Goal: Communication & Community: Ask a question

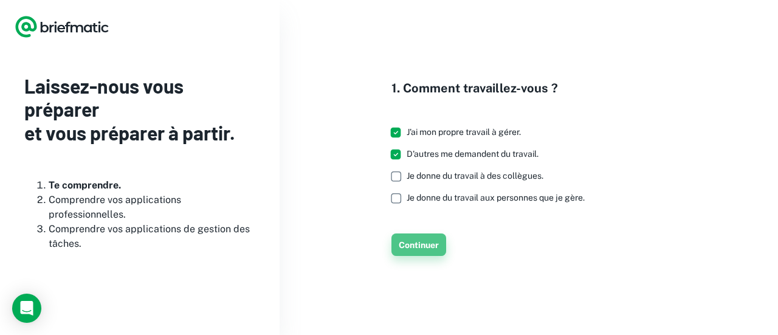
click at [421, 246] on font "Continuer" at bounding box center [419, 245] width 40 height 10
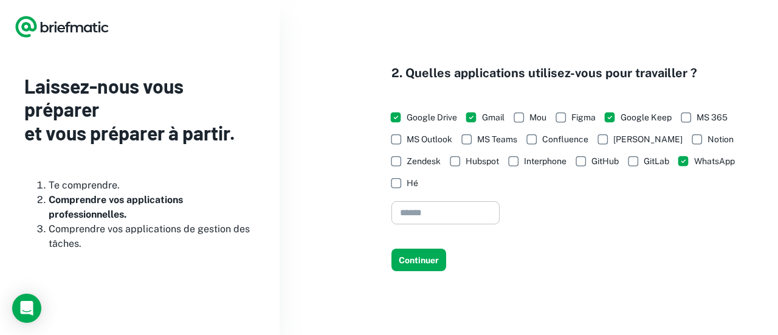
click at [429, 202] on input "text" at bounding box center [445, 213] width 108 height 24
type input "*"
type input "********"
click at [427, 255] on font "Continuer" at bounding box center [419, 260] width 40 height 10
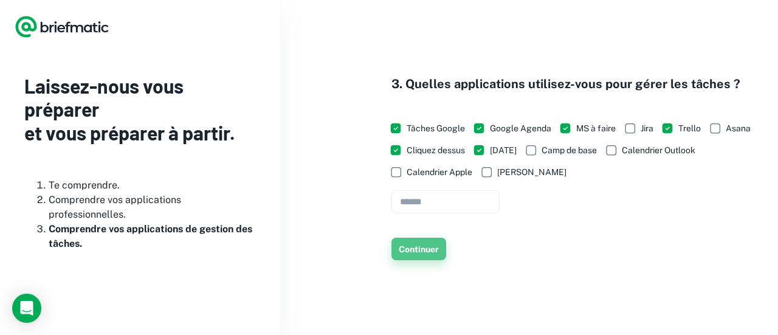
click at [429, 247] on font "Continuer" at bounding box center [419, 249] width 40 height 10
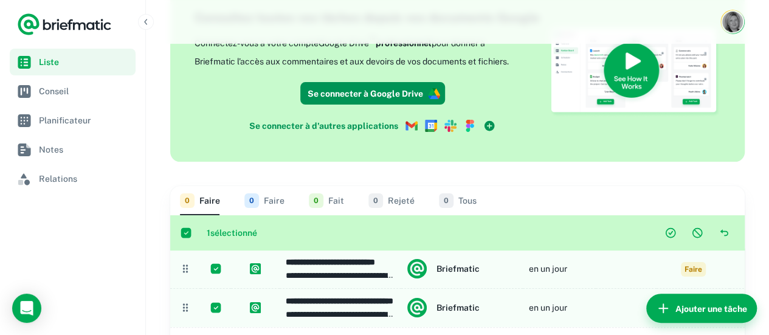
scroll to position [53, 0]
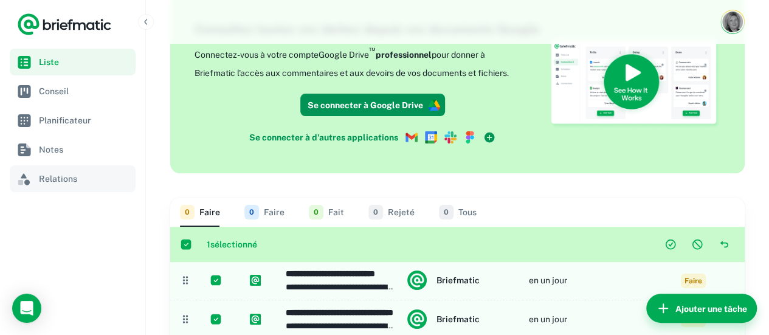
click at [71, 177] on font "Relations" at bounding box center [58, 179] width 38 height 10
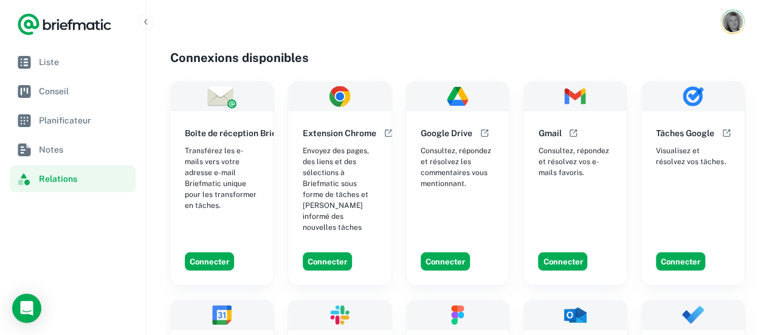
scroll to position [61, 0]
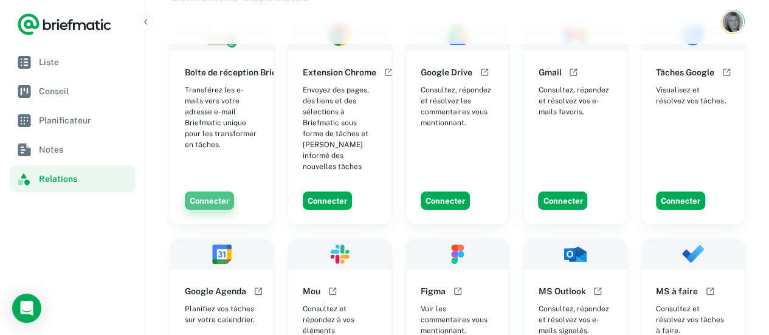
click at [198, 196] on font "Connecter" at bounding box center [210, 200] width 40 height 9
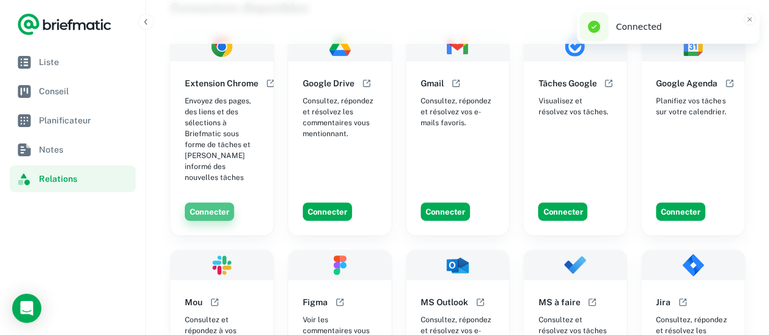
click at [210, 207] on font "Connecter" at bounding box center [210, 211] width 40 height 9
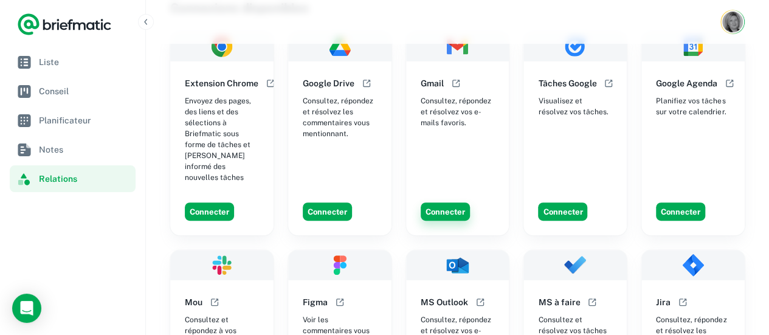
click at [447, 207] on font "Connecter" at bounding box center [445, 211] width 40 height 9
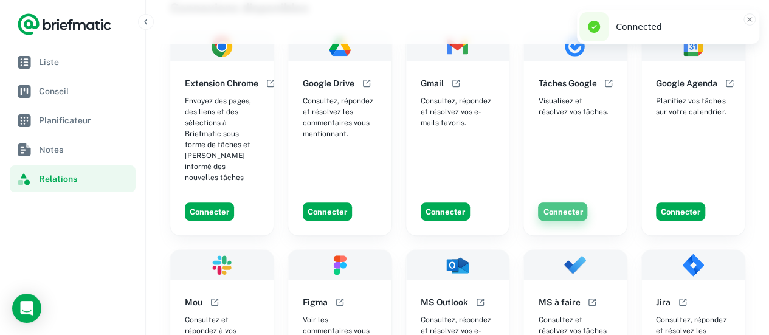
click at [566, 207] on font "Connecter" at bounding box center [563, 211] width 40 height 9
click at [688, 207] on font "Connecter" at bounding box center [681, 211] width 40 height 9
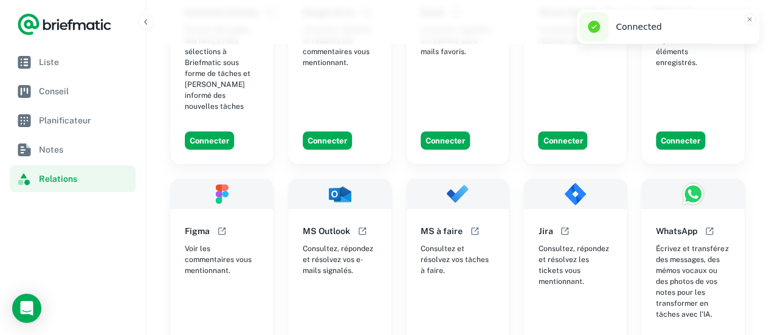
scroll to position [399, 0]
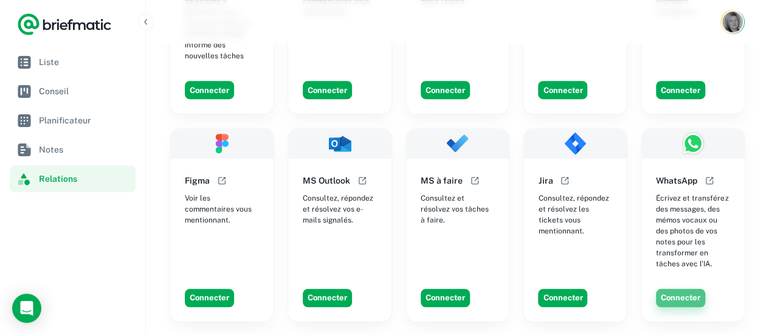
click at [684, 293] on font "Connecter" at bounding box center [681, 297] width 40 height 9
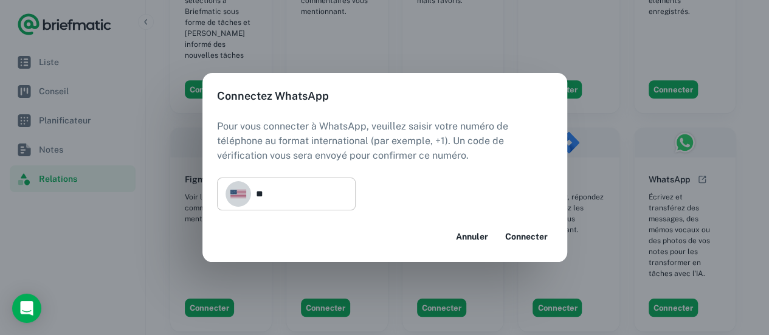
click at [242, 199] on button "Ouvrir le menu des drapeaux" at bounding box center [238, 194] width 26 height 26
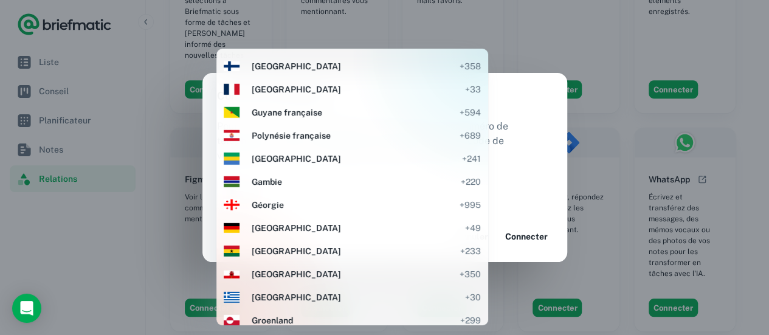
scroll to position [1740, 0]
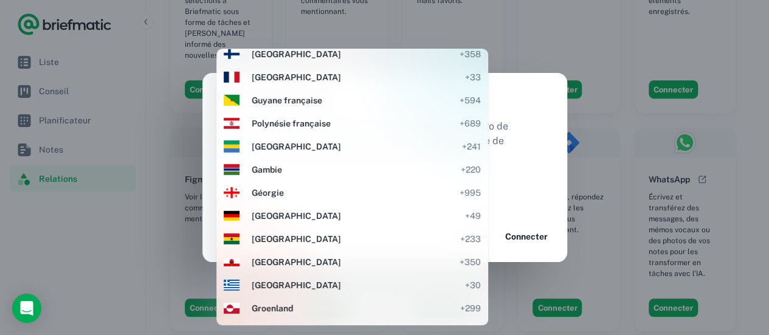
click at [266, 77] on font "France" at bounding box center [296, 77] width 89 height 10
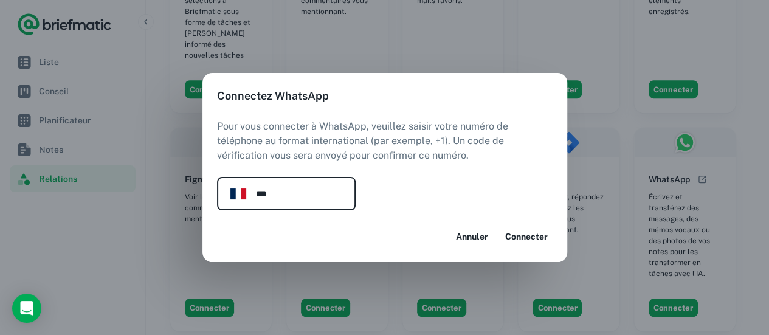
click at [289, 201] on input "***" at bounding box center [306, 193] width 100 height 33
type input "**********"
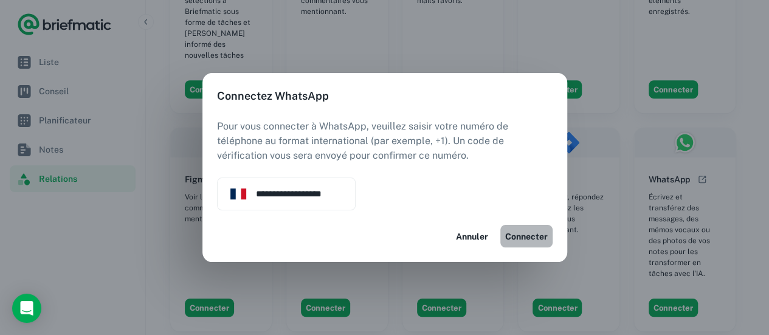
click at [533, 230] on font "Connecter" at bounding box center [526, 236] width 43 height 15
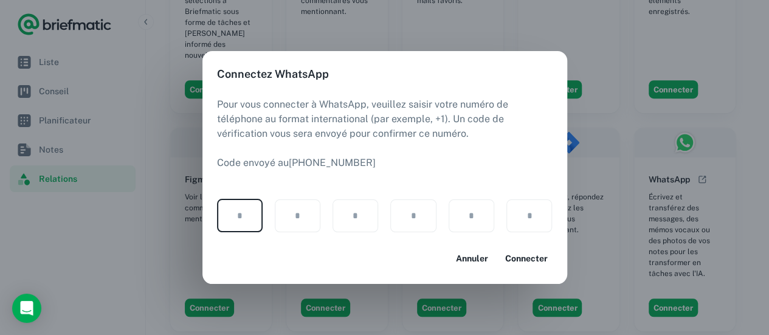
type input "*"
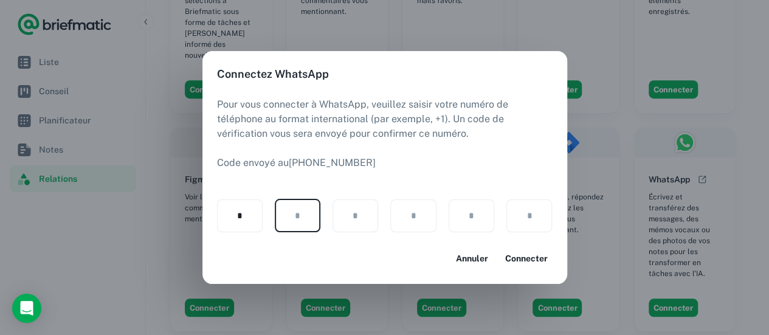
type input "*"
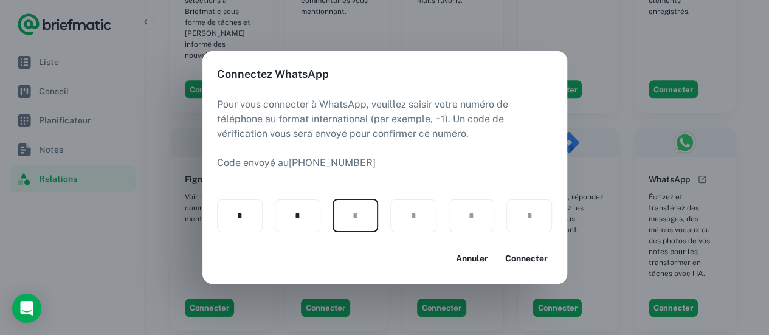
type input "*"
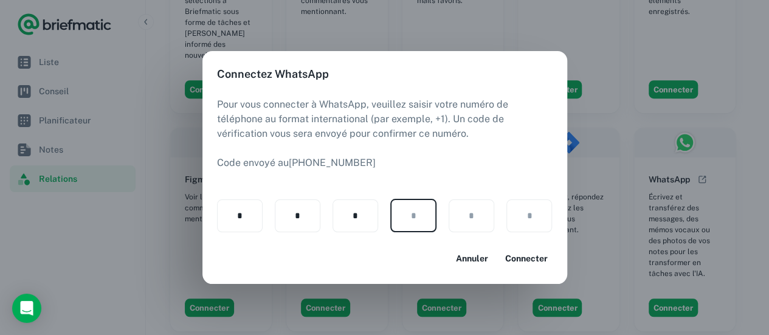
type input "*"
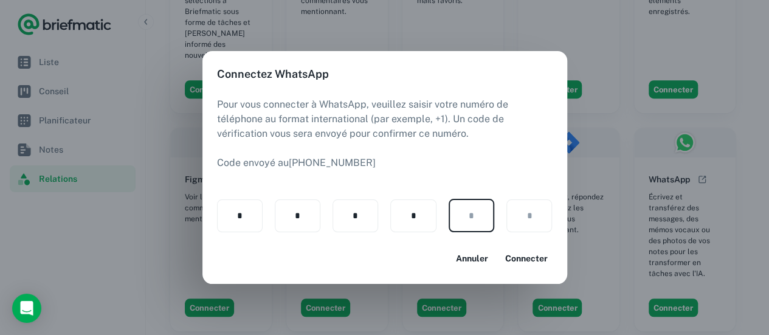
type input "*"
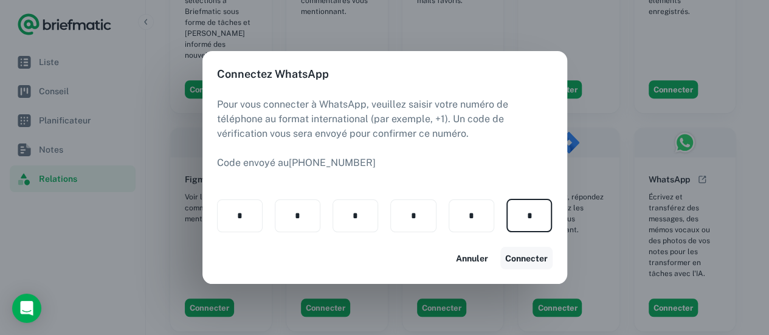
type input "*"
click at [524, 258] on font "Connecter" at bounding box center [526, 258] width 43 height 10
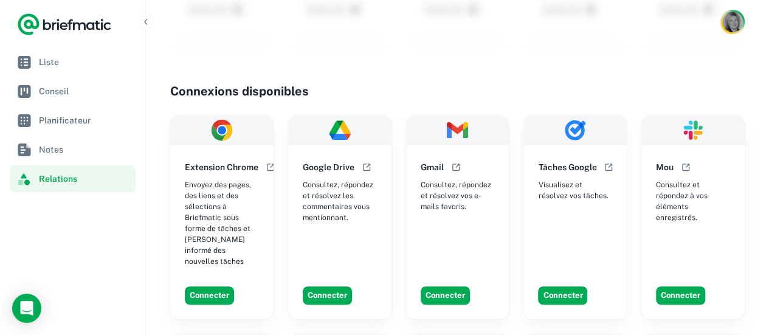
scroll to position [243, 0]
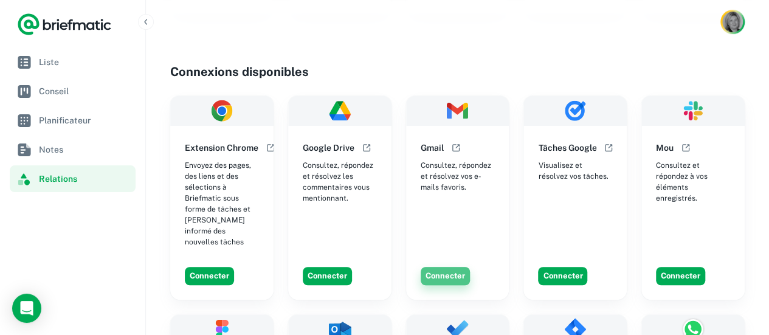
click at [445, 271] on font "Connecter" at bounding box center [445, 275] width 40 height 9
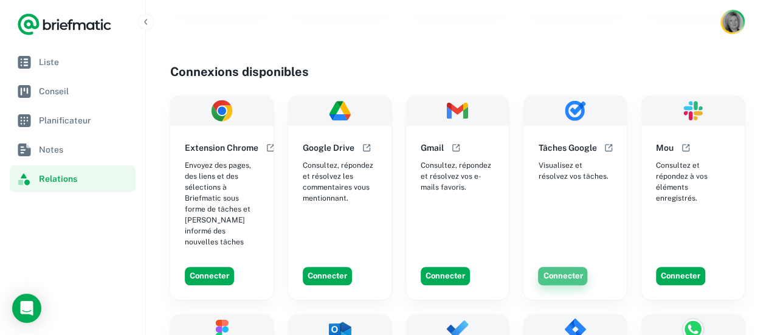
click at [559, 271] on font "Connecter" at bounding box center [563, 275] width 40 height 9
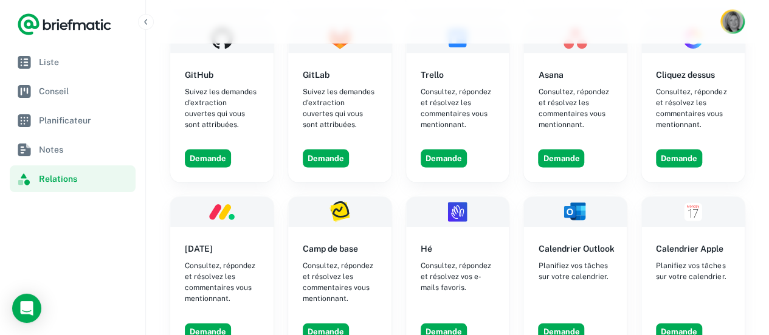
scroll to position [1216, 0]
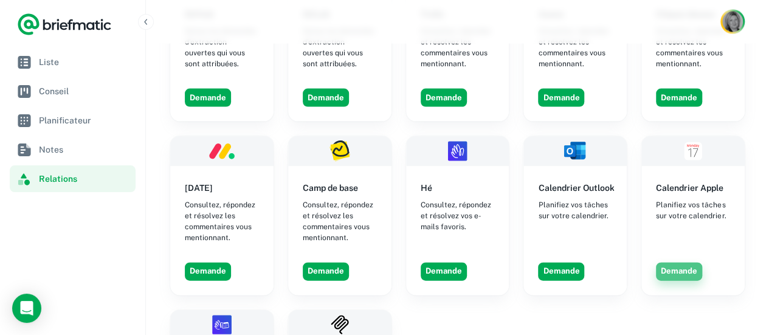
click at [677, 267] on font "Demande" at bounding box center [679, 271] width 36 height 9
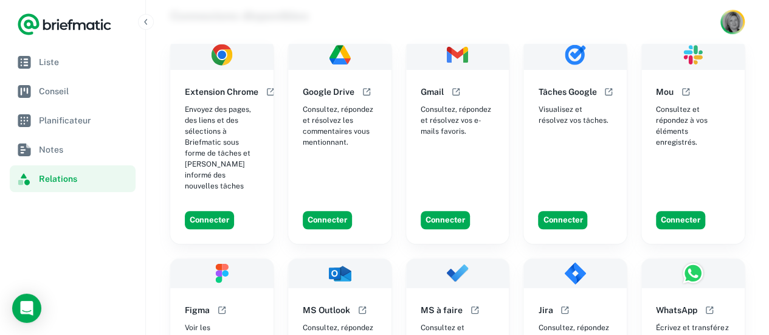
scroll to position [365, 0]
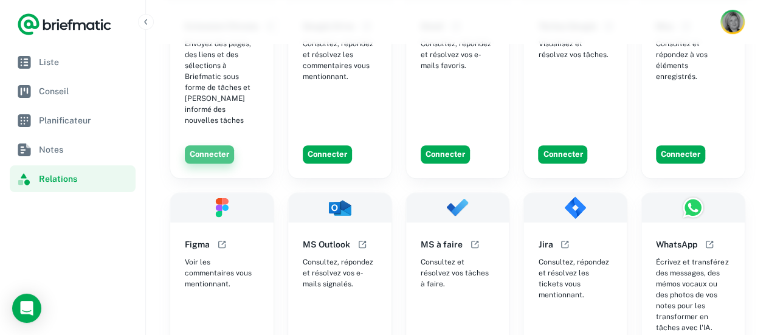
click at [213, 150] on font "Connecter" at bounding box center [210, 154] width 40 height 9
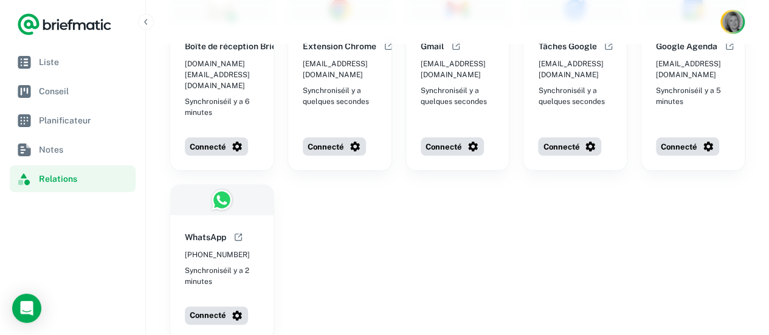
scroll to position [0, 0]
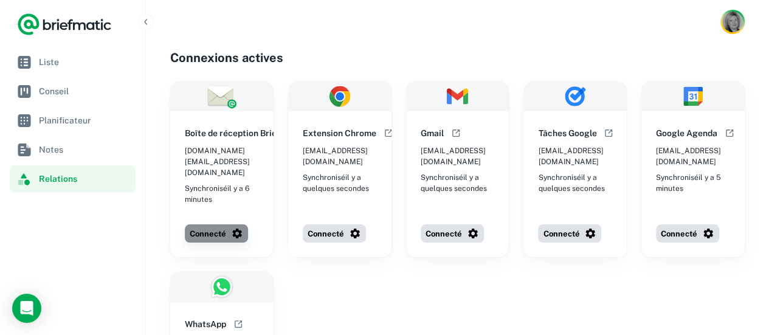
click at [197, 229] on font "Connecté" at bounding box center [208, 233] width 36 height 9
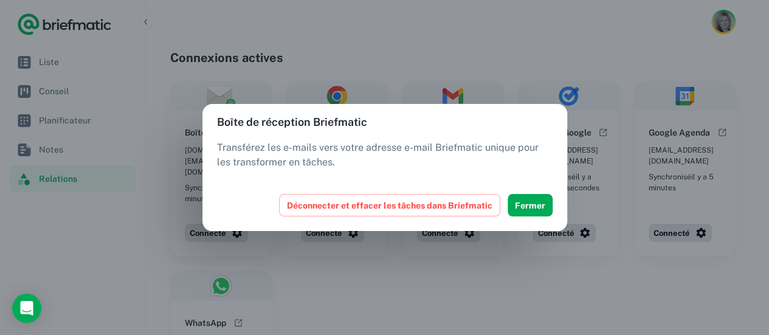
click at [520, 257] on div "Boîte de réception Briefmatic Transférez les e-mails vers votre adresse e-mail …" at bounding box center [384, 167] width 769 height 335
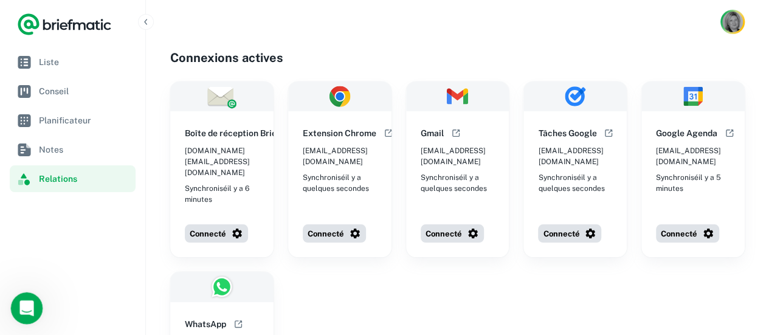
click at [23, 314] on icon "Open Intercom Messenger" at bounding box center [25, 307] width 20 height 20
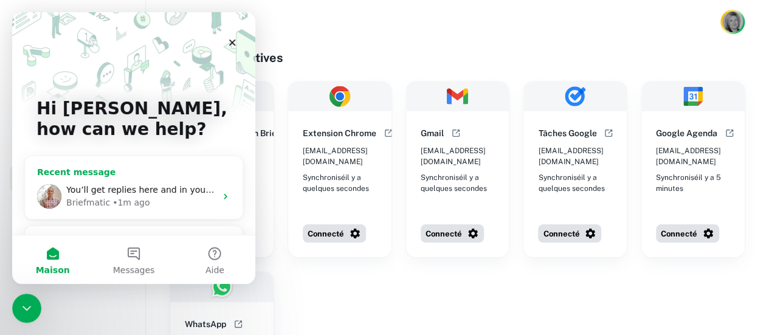
click at [120, 202] on div "• 1m ago" at bounding box center [130, 202] width 37 height 13
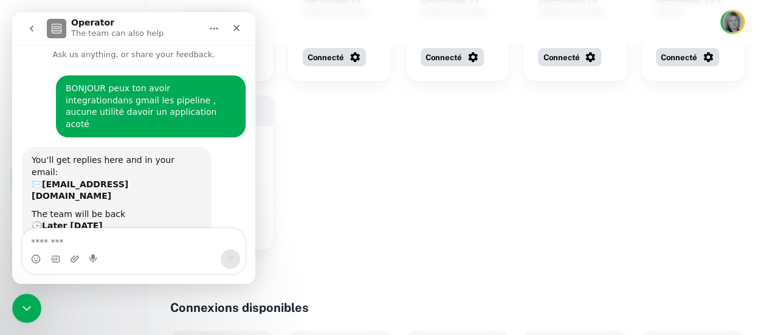
scroll to position [182, 0]
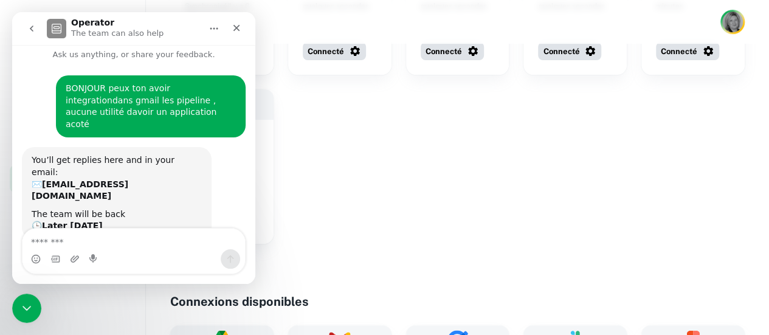
click at [367, 221] on div "Boîte de réception Briefmatic s.bonnettauzin-predictis-mia.com@inbox.briefmatic…" at bounding box center [457, 71] width 574 height 345
click at [235, 29] on icon "Close" at bounding box center [236, 28] width 7 height 7
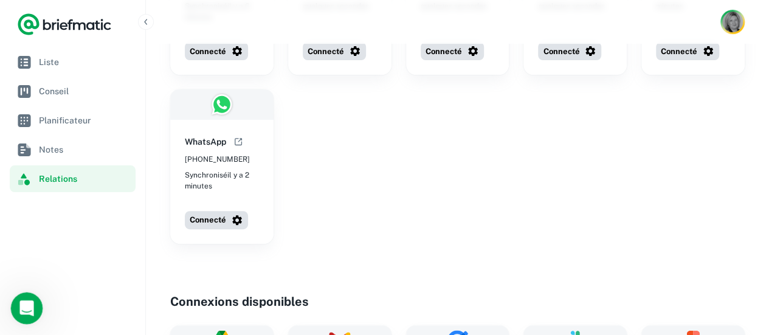
click at [24, 292] on div "Open Intercom Messenger" at bounding box center [25, 306] width 40 height 40
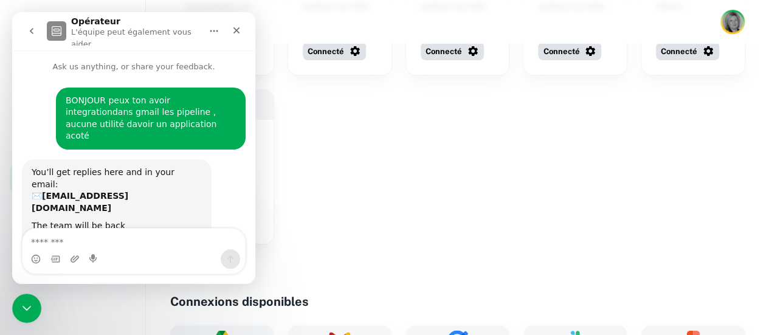
scroll to position [7, 0]
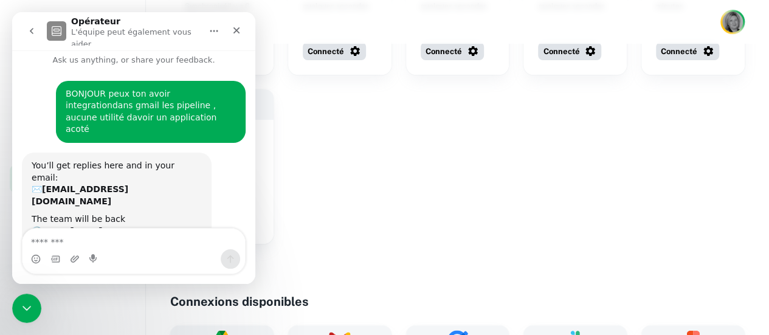
click at [89, 239] on textarea "Message…" at bounding box center [133, 239] width 222 height 21
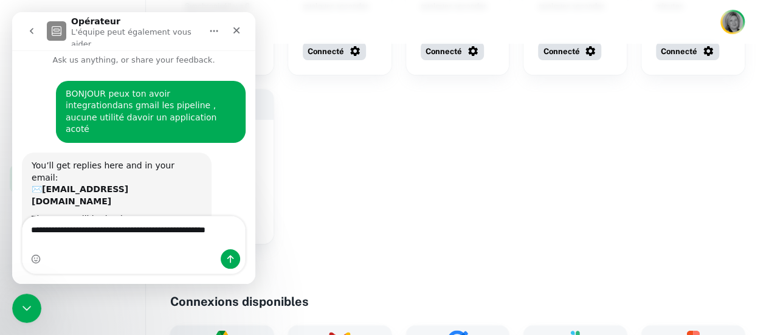
scroll to position [19, 0]
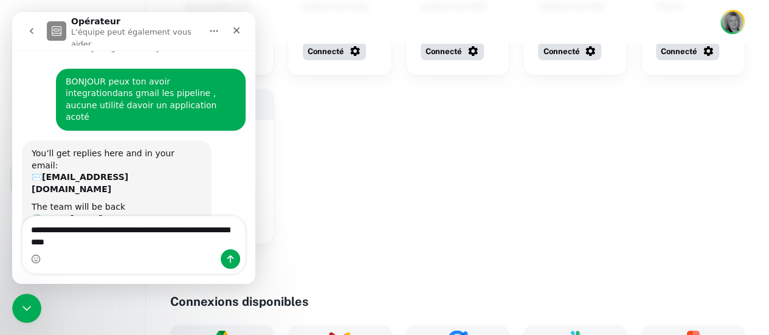
type textarea "**********"
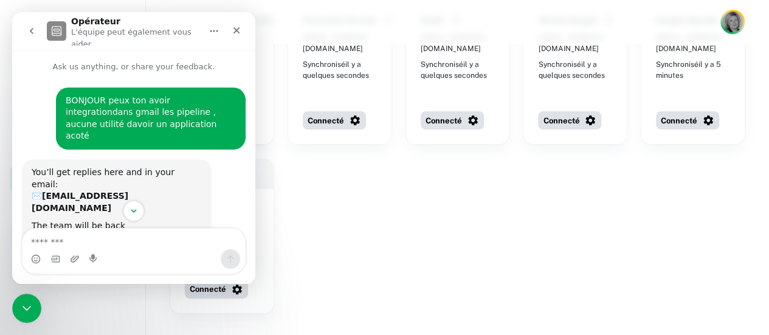
scroll to position [0, 0]
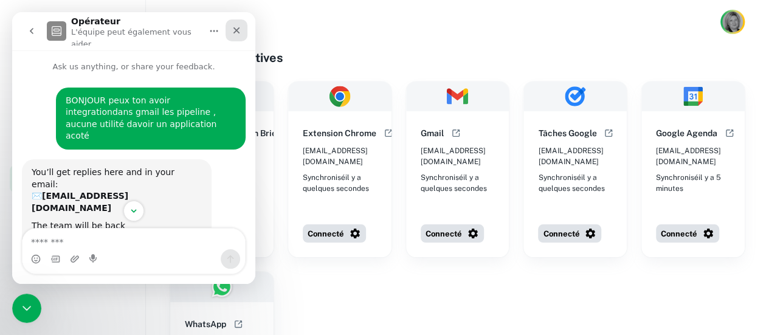
click at [245, 26] on div "Fermer" at bounding box center [236, 30] width 22 height 22
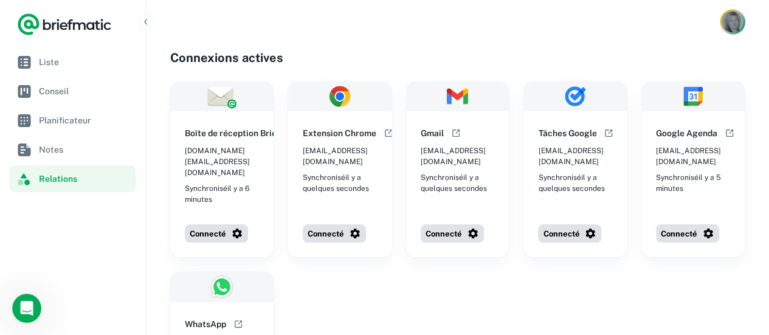
click at [735, 24] on img "Bouton Compte" at bounding box center [731, 21] width 21 height 21
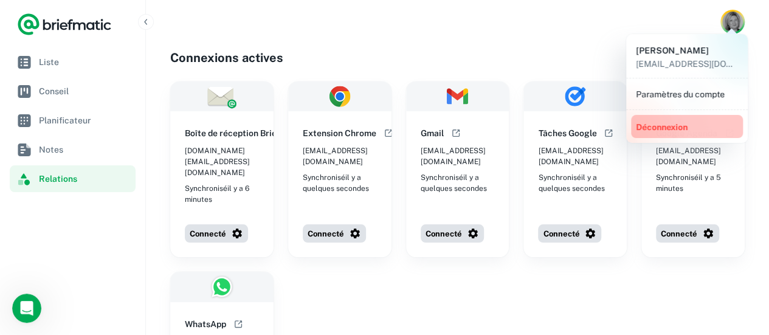
click at [667, 126] on font "Déconnexion" at bounding box center [662, 127] width 52 height 10
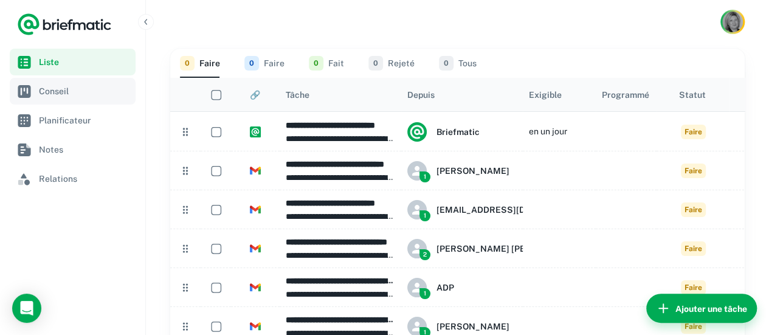
click at [55, 90] on font "Conseil" at bounding box center [54, 91] width 30 height 10
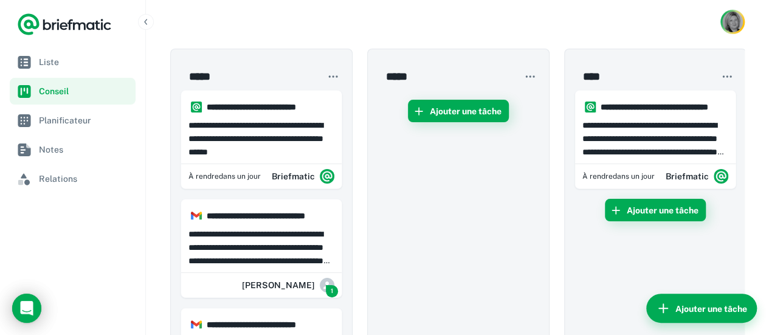
click at [22, 312] on icon "Charger le chat" at bounding box center [27, 308] width 20 height 20
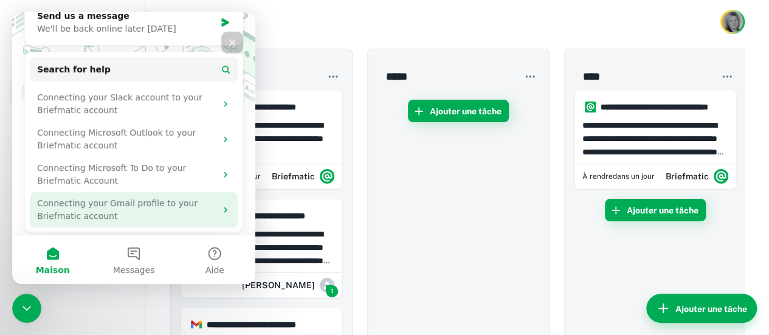
scroll to position [159, 0]
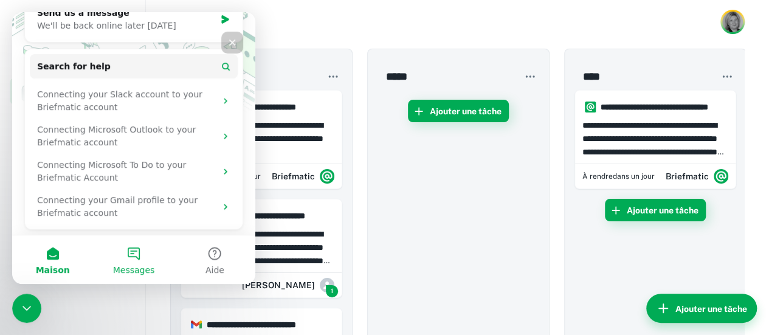
click at [136, 263] on button "Messages" at bounding box center [133, 259] width 81 height 49
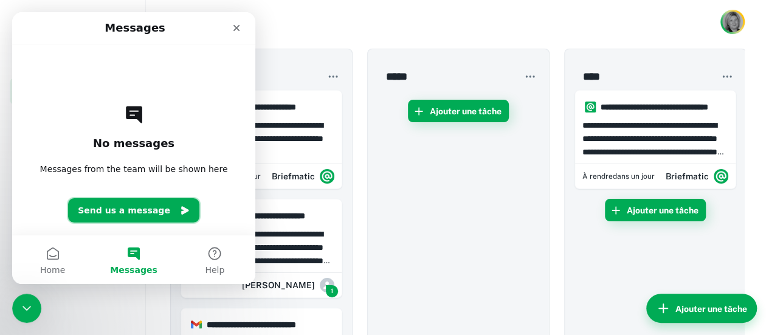
click at [118, 208] on button "Send us a message" at bounding box center [133, 210] width 131 height 24
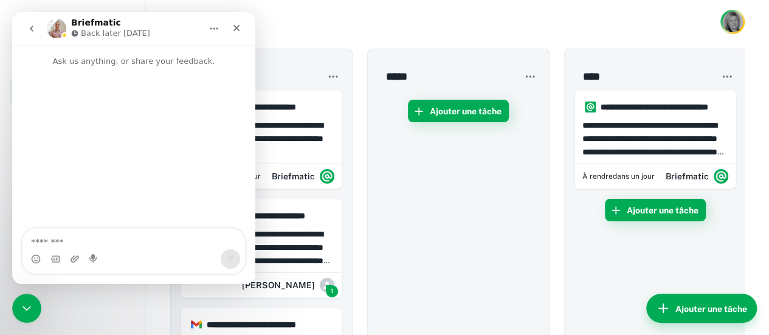
click at [102, 245] on textarea "Message…" at bounding box center [133, 239] width 222 height 21
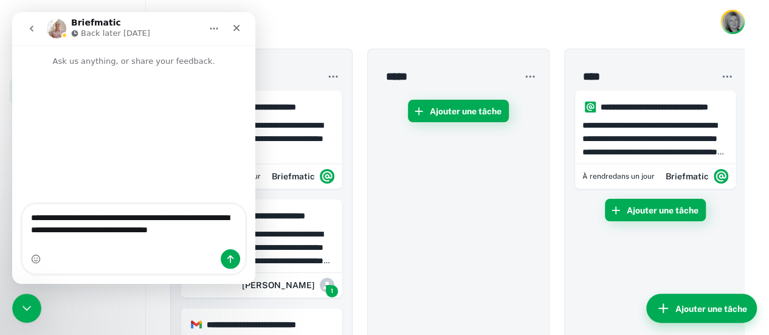
type textarea "**********"
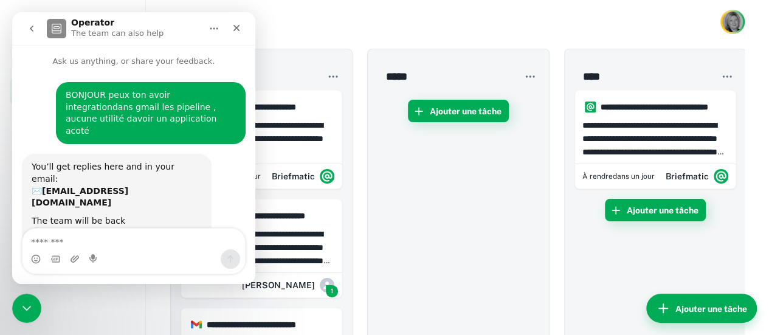
scroll to position [7, 0]
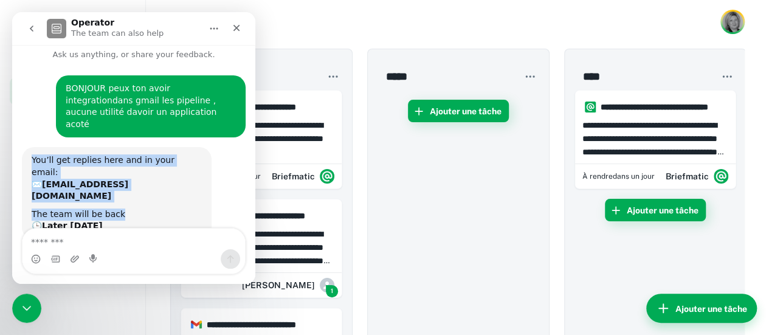
drag, startPoint x: 25, startPoint y: 145, endPoint x: 152, endPoint y: 171, distance: 129.6
click at [152, 173] on div "You’ll get replies here and in your email: ✉️ [EMAIL_ADDRESS][DOMAIN_NAME] The …" at bounding box center [117, 193] width 190 height 92
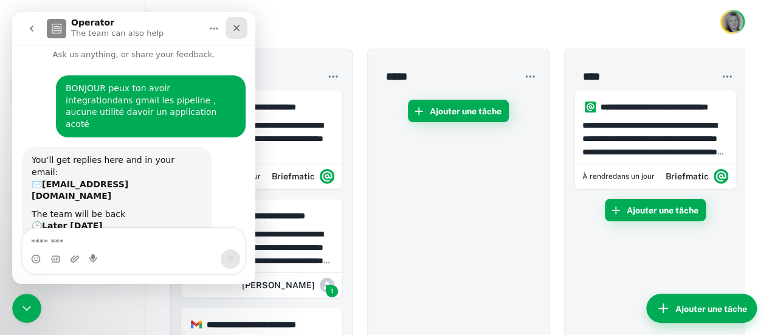
click at [238, 25] on icon "Close" at bounding box center [237, 28] width 10 height 10
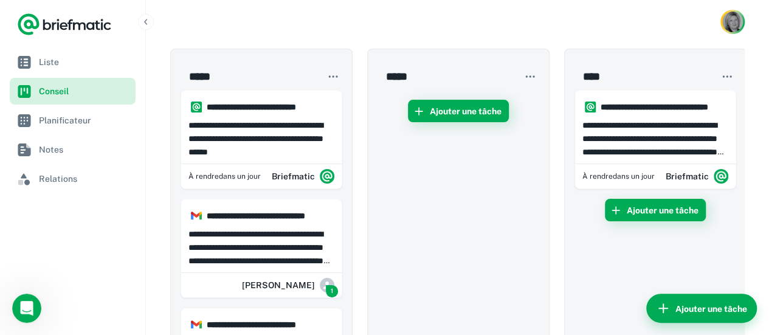
scroll to position [32, 0]
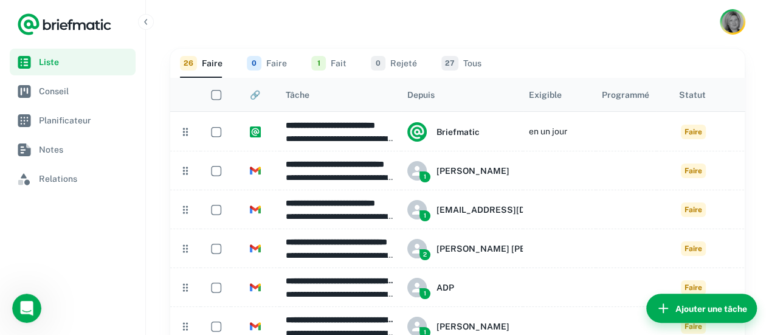
click at [729, 24] on img "Bouton Compte" at bounding box center [732, 22] width 22 height 22
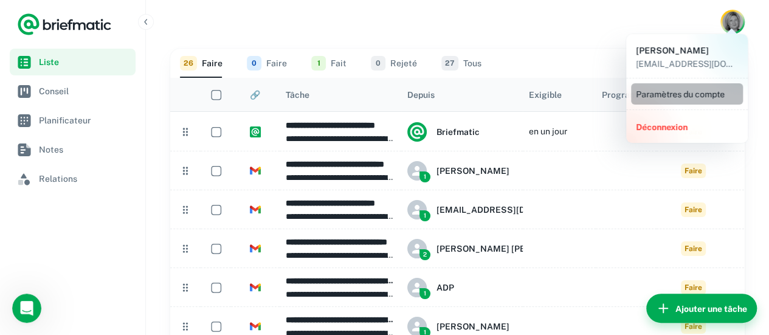
click at [657, 95] on font "Paramètres du compte" at bounding box center [680, 94] width 89 height 10
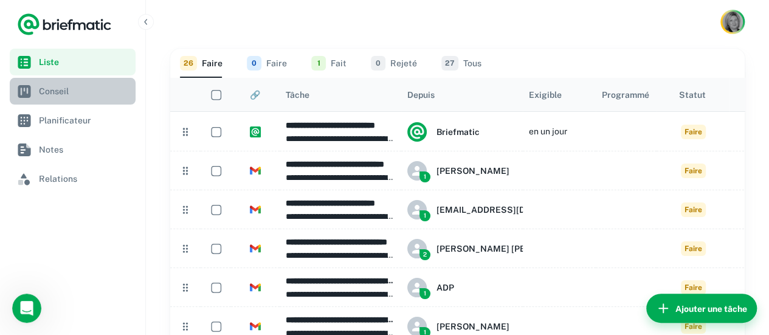
click at [75, 91] on span "Conseil" at bounding box center [85, 90] width 92 height 13
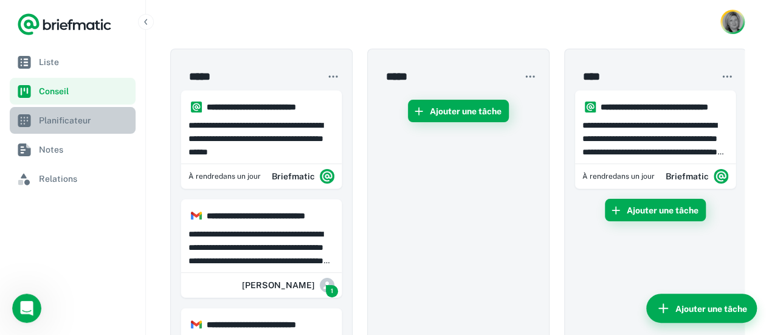
click at [70, 120] on font "Planificateur" at bounding box center [65, 120] width 52 height 10
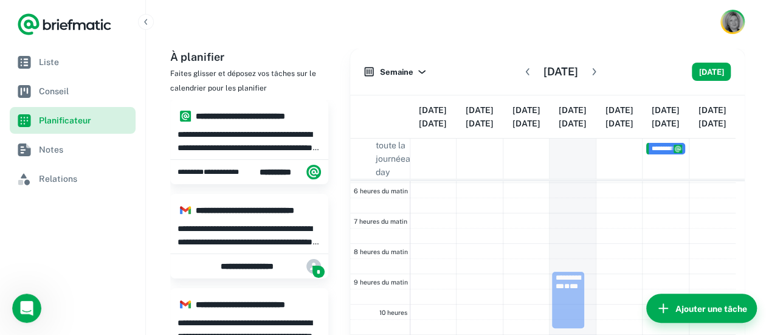
scroll to position [53, 0]
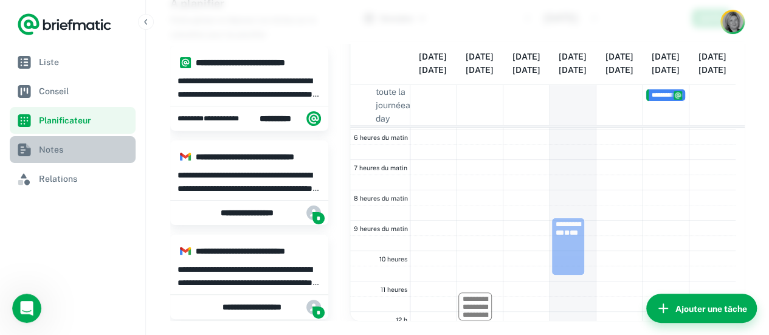
click at [64, 154] on span "Notes" at bounding box center [85, 149] width 92 height 13
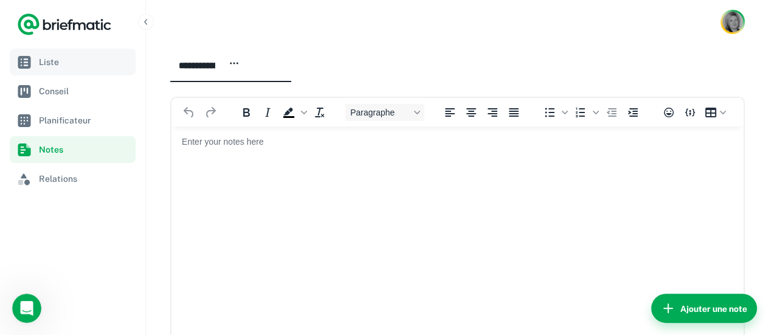
click at [47, 60] on font "Liste" at bounding box center [49, 62] width 20 height 10
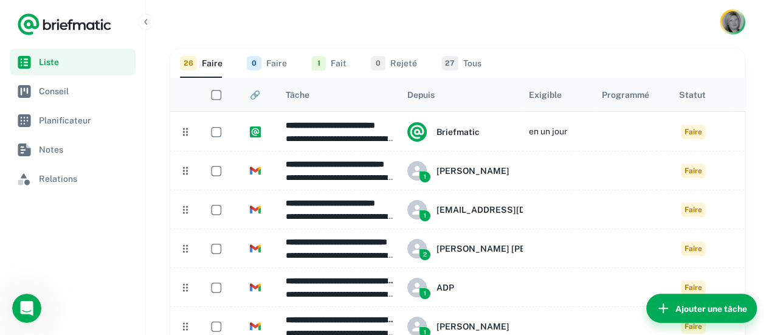
click at [729, 21] on img "Bouton Compte" at bounding box center [731, 21] width 21 height 21
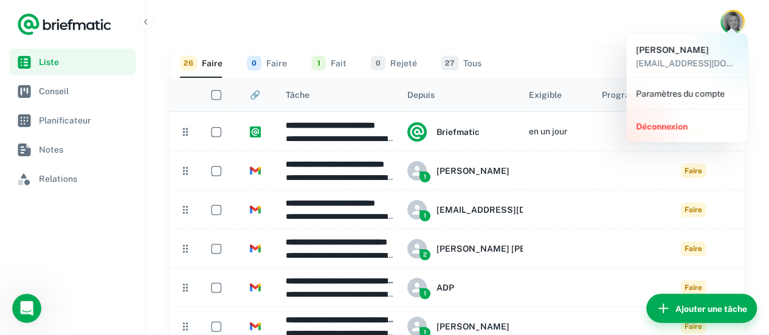
click at [540, 33] on div at bounding box center [384, 167] width 769 height 335
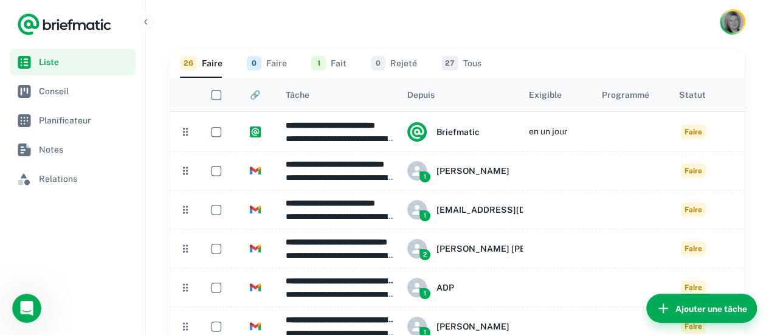
click at [733, 27] on img "Bouton Compte" at bounding box center [732, 22] width 22 height 22
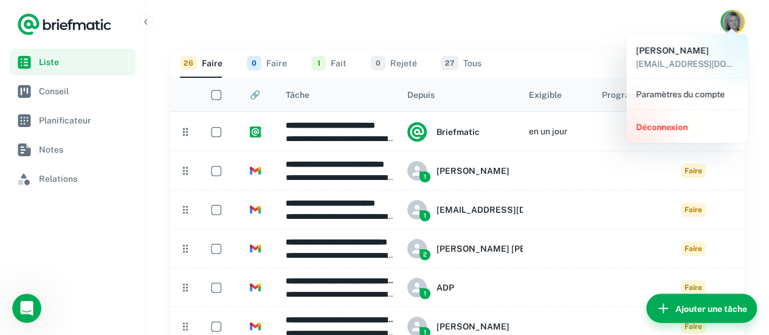
click at [670, 128] on font "Déconnexion" at bounding box center [662, 127] width 52 height 10
